Goal: Navigation & Orientation: Find specific page/section

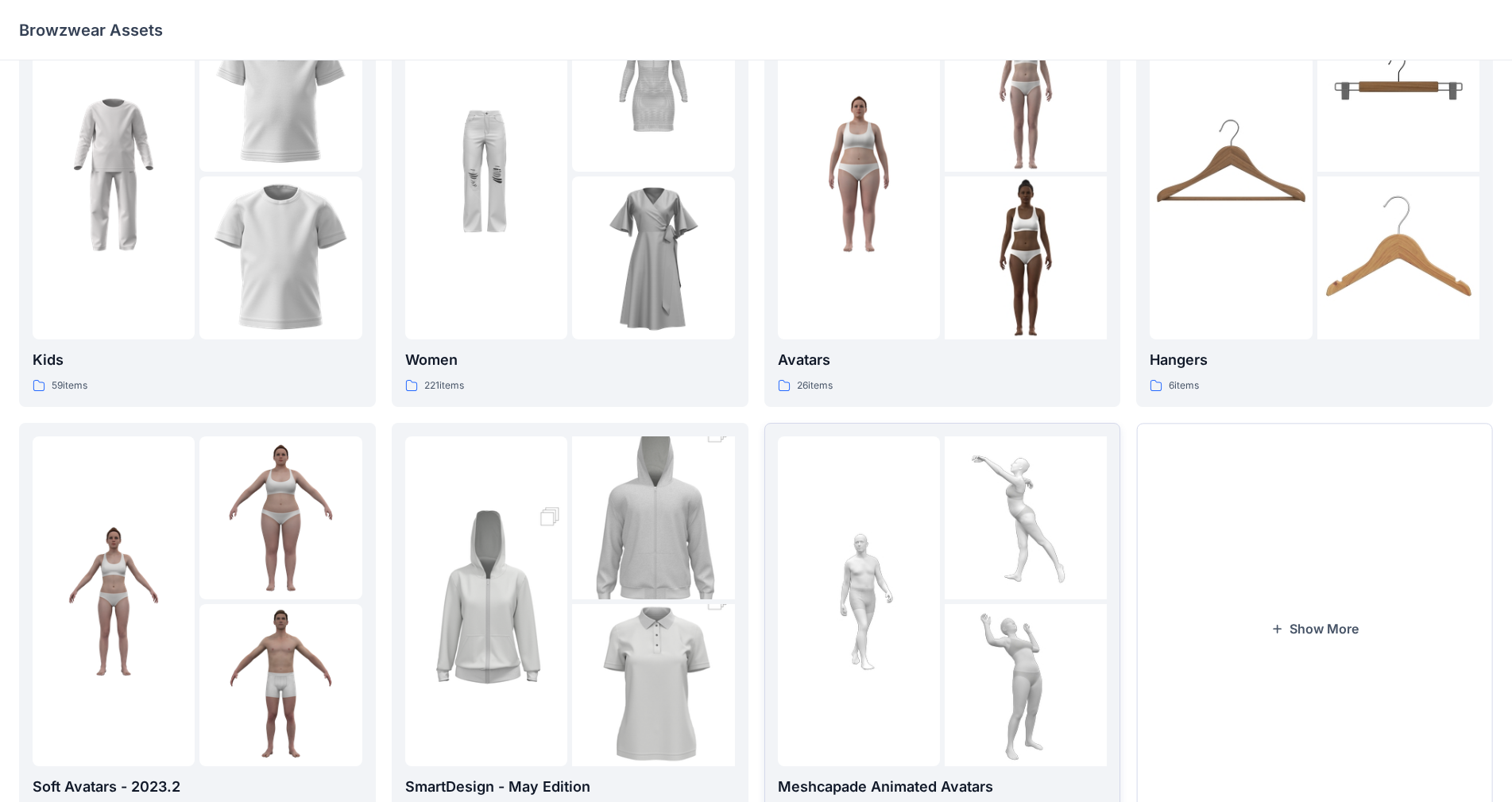
scroll to position [160, 0]
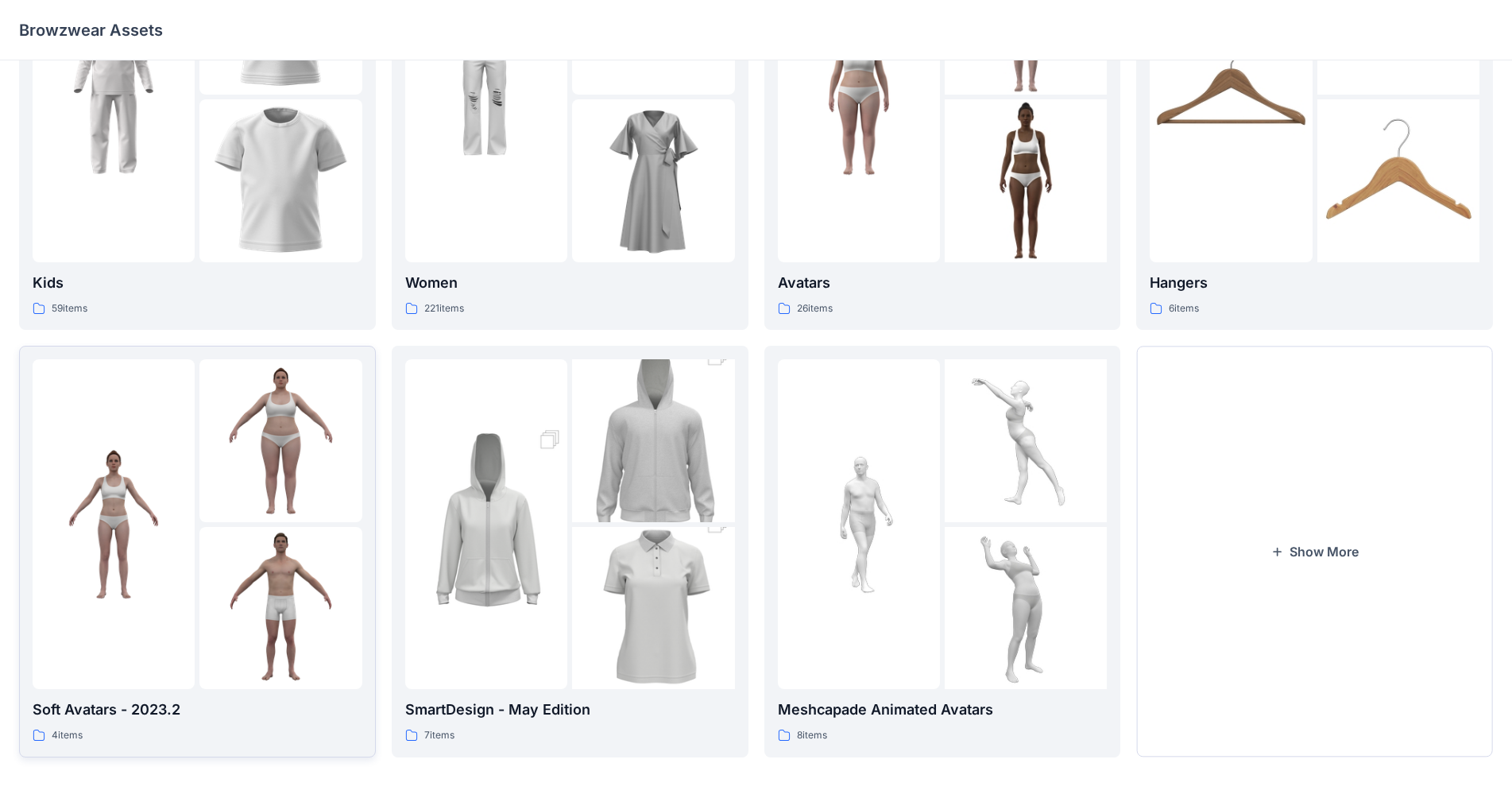
click at [189, 725] on div "Soft Avatars - 2023.2 4 items" at bounding box center [197, 721] width 330 height 46
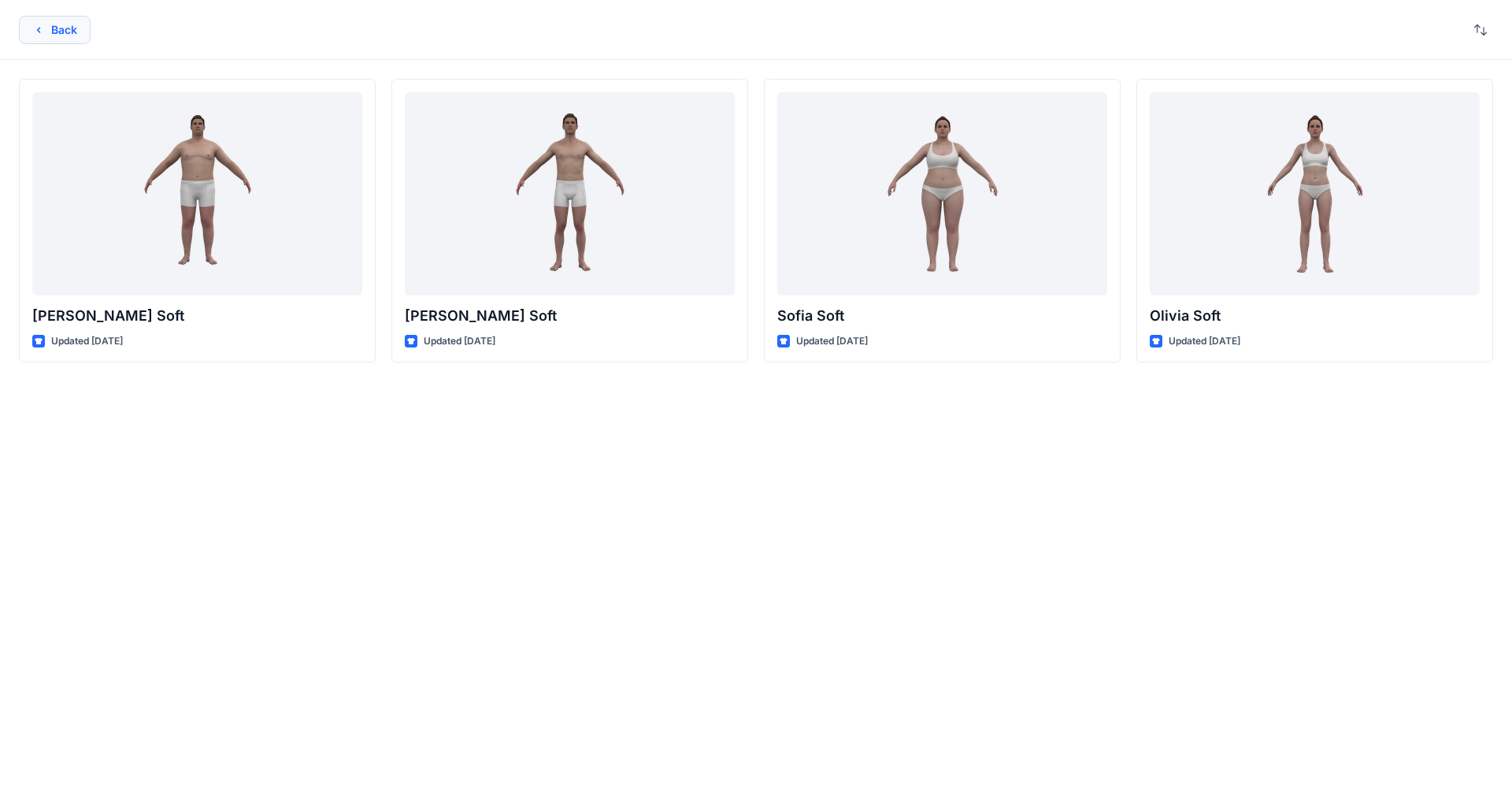
click at [62, 36] on button "Back" at bounding box center [55, 29] width 72 height 28
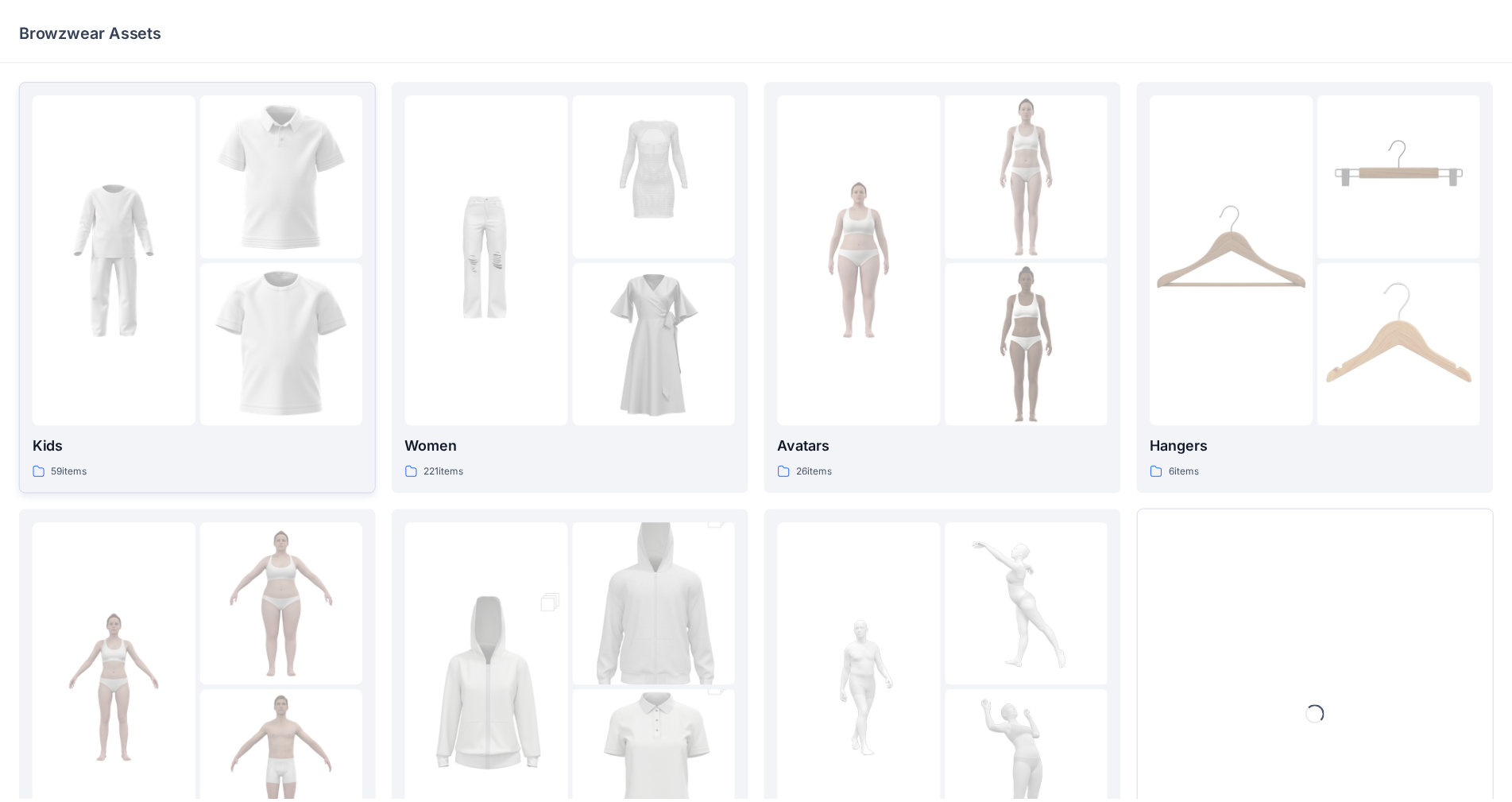
scroll to position [160, 0]
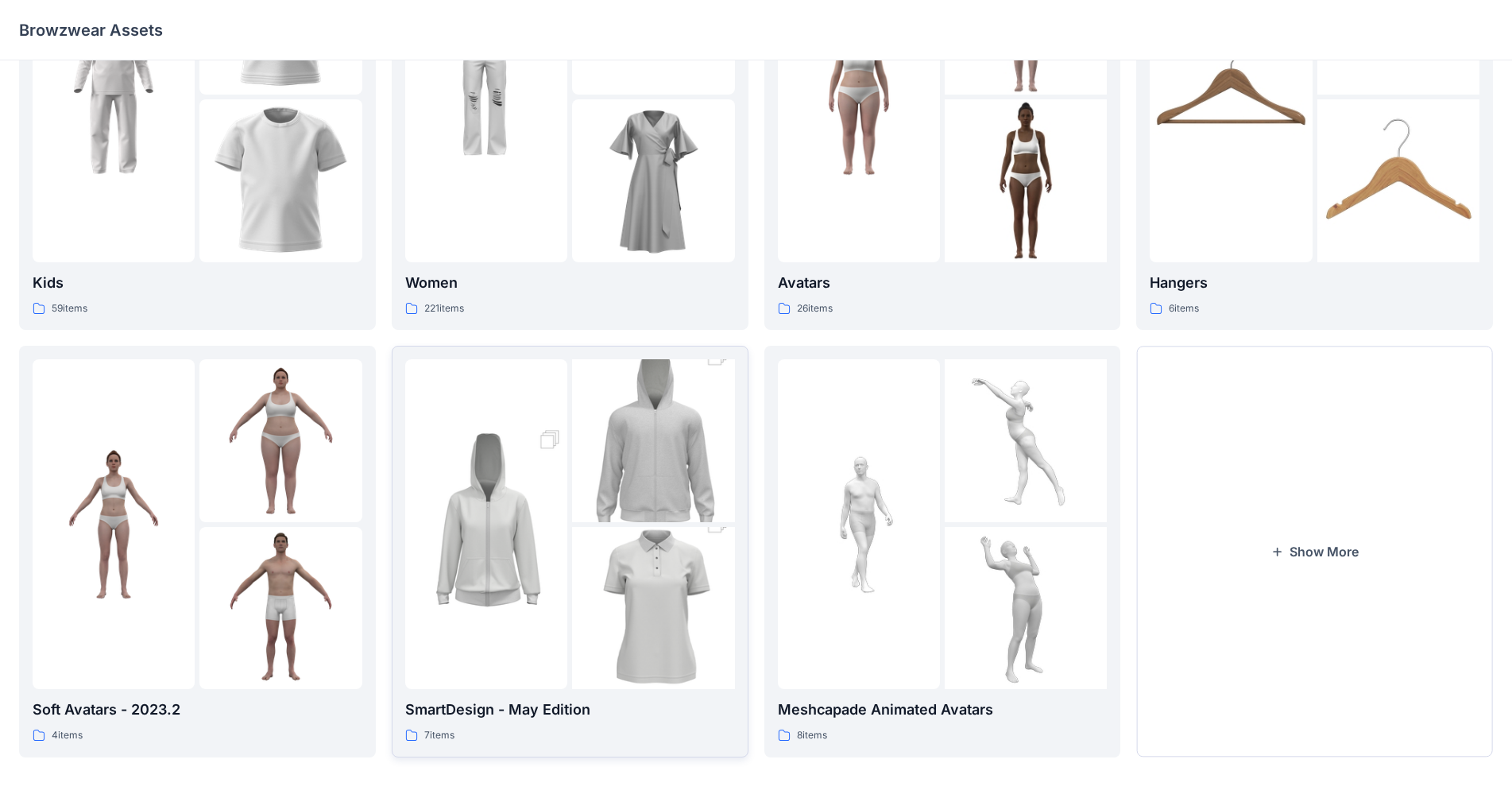
click at [604, 726] on div "SmartDesign - May Edition 7 items" at bounding box center [570, 721] width 330 height 46
